Goal: Share content: Share content

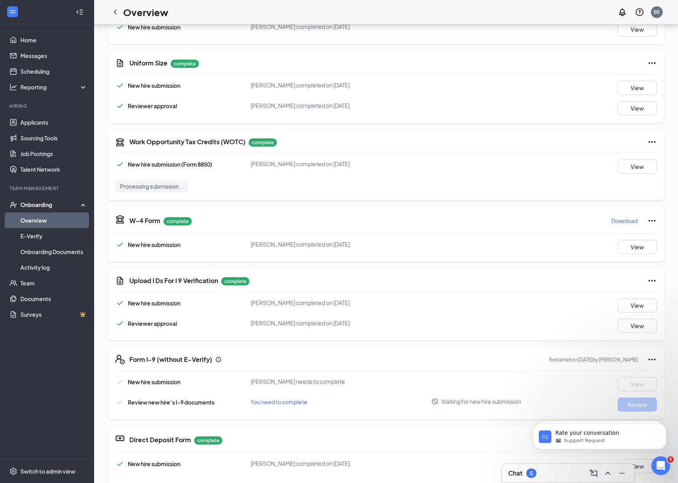
scroll to position [127, 0]
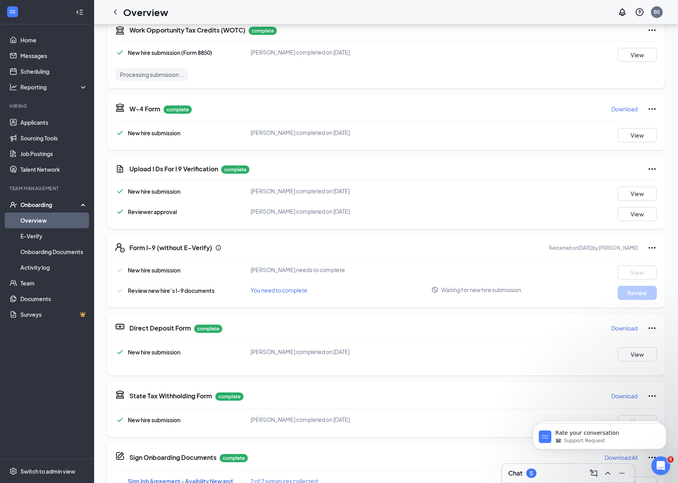
click at [43, 219] on link "Overview" at bounding box center [53, 220] width 67 height 16
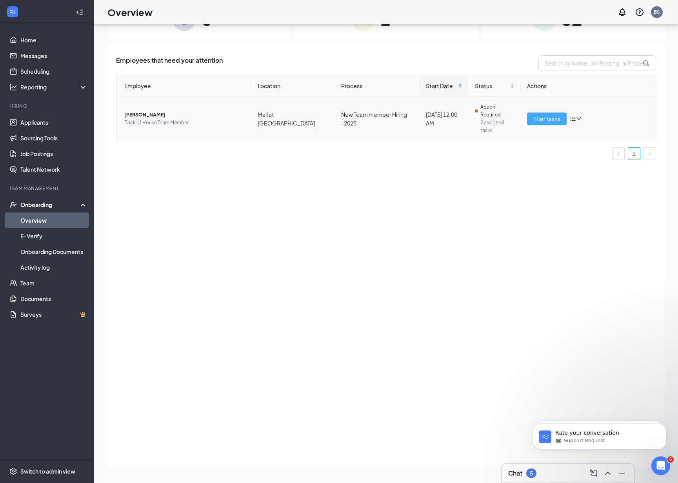
click at [557, 123] on span "Start tasks" at bounding box center [546, 118] width 27 height 9
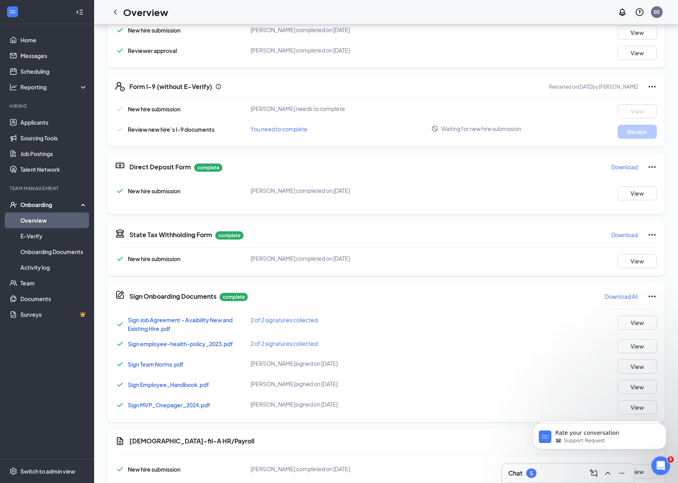
scroll to position [345, 0]
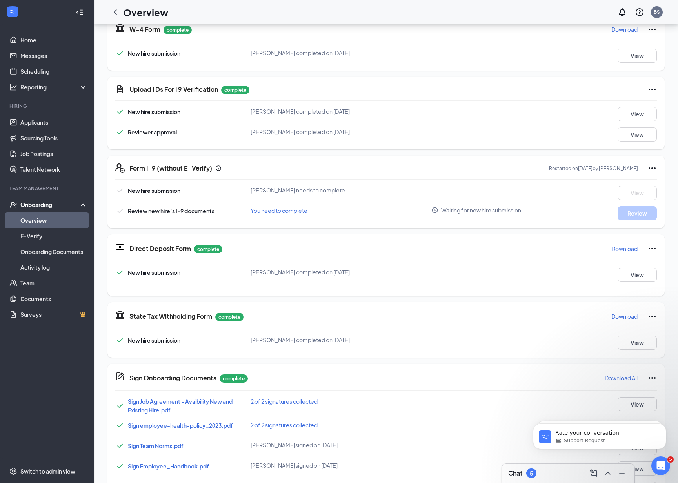
click at [647, 167] on icon "Ellipses" at bounding box center [651, 167] width 9 height 9
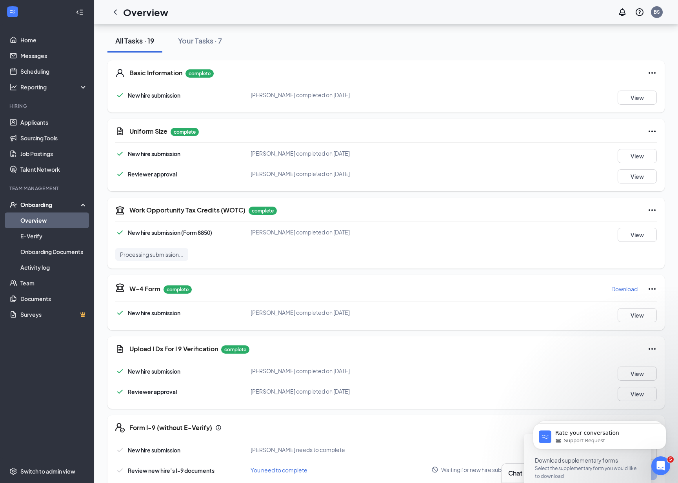
scroll to position [0, 0]
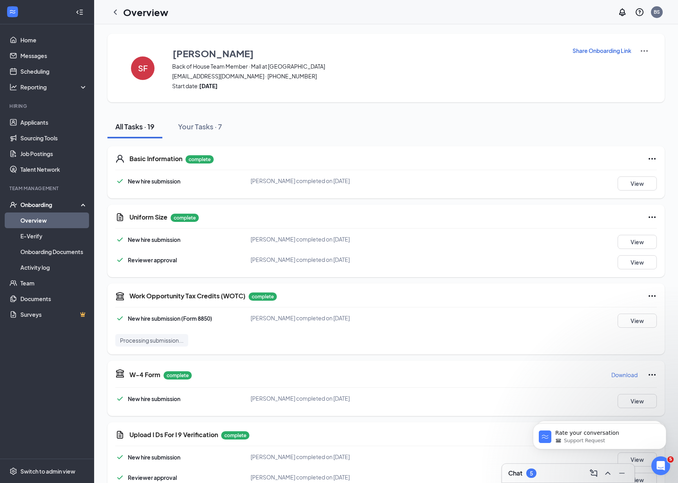
click at [612, 49] on p "Share Onboarding Link" at bounding box center [601, 51] width 59 height 8
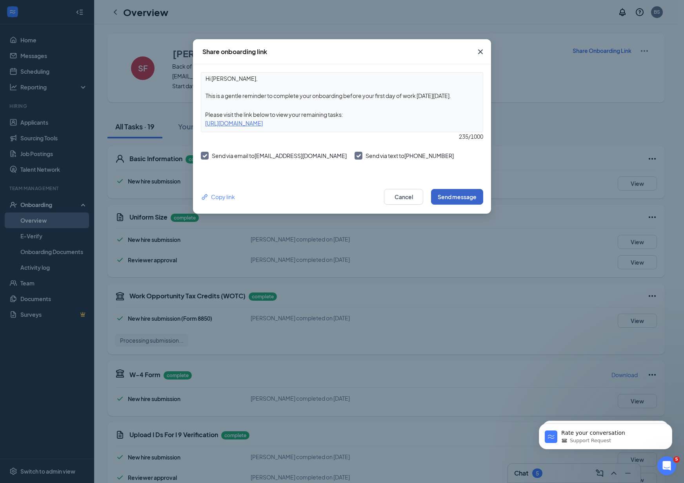
click at [473, 200] on button "Send message" at bounding box center [457, 197] width 52 height 16
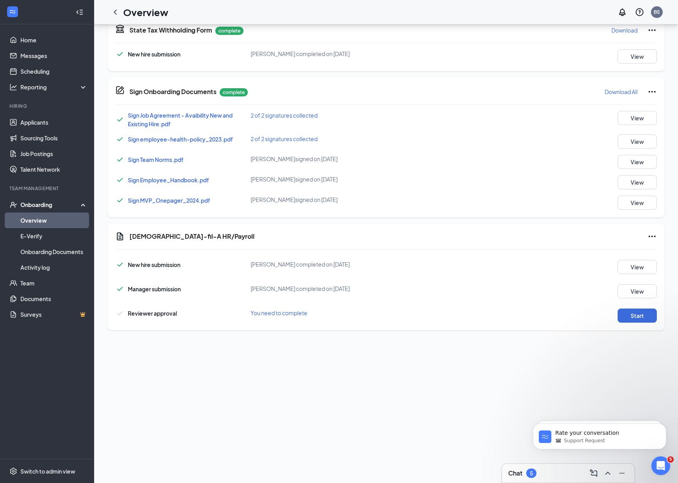
scroll to position [495, 0]
